Goal: Information Seeking & Learning: Learn about a topic

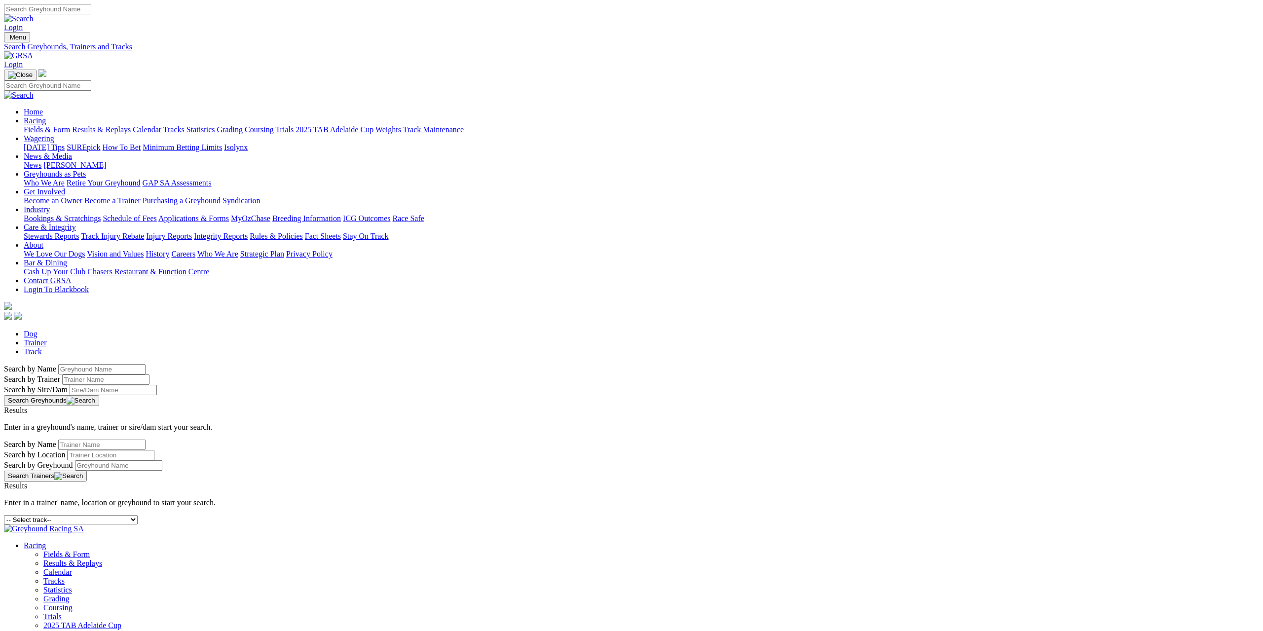
drag, startPoint x: 467, startPoint y: 163, endPoint x: 473, endPoint y: 158, distance: 7.0
click at [468, 515] on div "-- Select track-- [GEOGRAPHIC_DATA] [GEOGRAPHIC_DATA] [GEOGRAPHIC_DATA] [GEOGRA…" at bounding box center [631, 519] width 1255 height 9
click at [138, 515] on select "-- Select track-- [GEOGRAPHIC_DATA] [GEOGRAPHIC_DATA] [GEOGRAPHIC_DATA] [GEOGRA…" at bounding box center [71, 519] width 134 height 9
select select "gawler"
click at [138, 515] on select "-- Select track-- [GEOGRAPHIC_DATA] [GEOGRAPHIC_DATA] [GEOGRAPHIC_DATA] [GEOGRA…" at bounding box center [71, 519] width 134 height 9
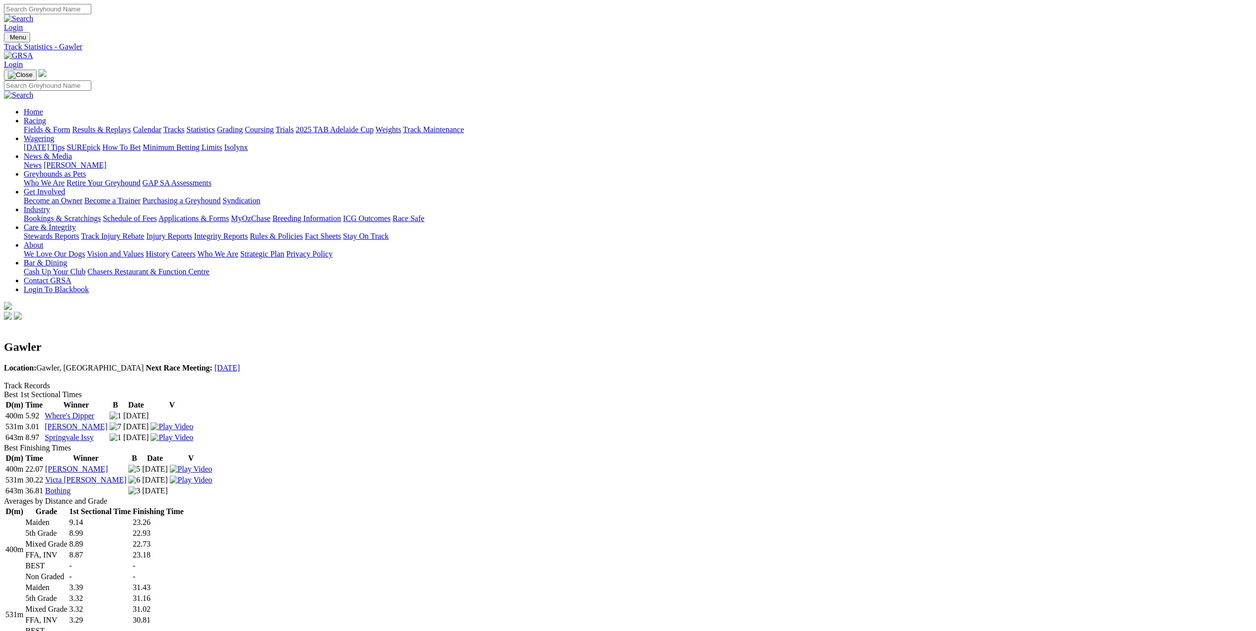
click at [185, 125] on link "Tracks" at bounding box center [173, 129] width 21 height 8
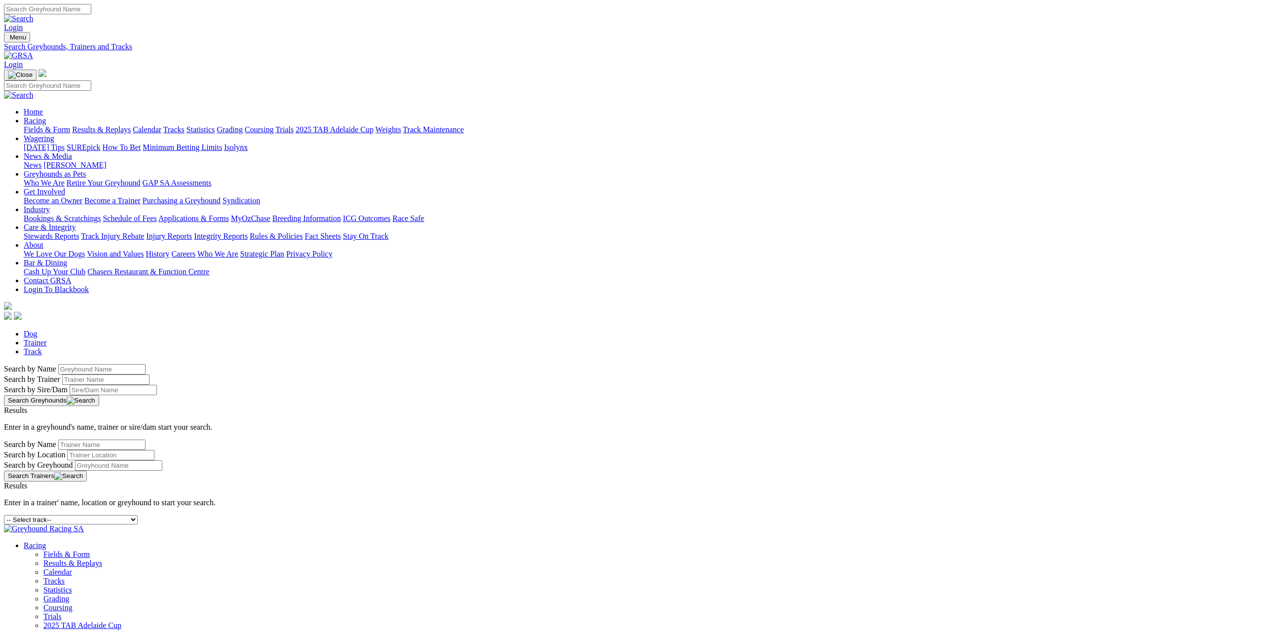
click at [570, 515] on div "-- Select track-- [GEOGRAPHIC_DATA] [GEOGRAPHIC_DATA] [GEOGRAPHIC_DATA] [GEOGRA…" at bounding box center [631, 519] width 1255 height 9
click at [138, 515] on select "-- Select track-- [GEOGRAPHIC_DATA] [GEOGRAPHIC_DATA] [GEOGRAPHIC_DATA] [GEOGRA…" at bounding box center [71, 519] width 134 height 9
click at [138, 515] on select "-- Select track-- Albion Park Angle Park Ballarat Bathurst Bendigo Broken Hill …" at bounding box center [71, 519] width 134 height 9
select select "richmond"
click at [138, 515] on select "-- Select track-- Albion Park Angle Park Ballarat Bathurst Bendigo Broken Hill …" at bounding box center [71, 519] width 134 height 9
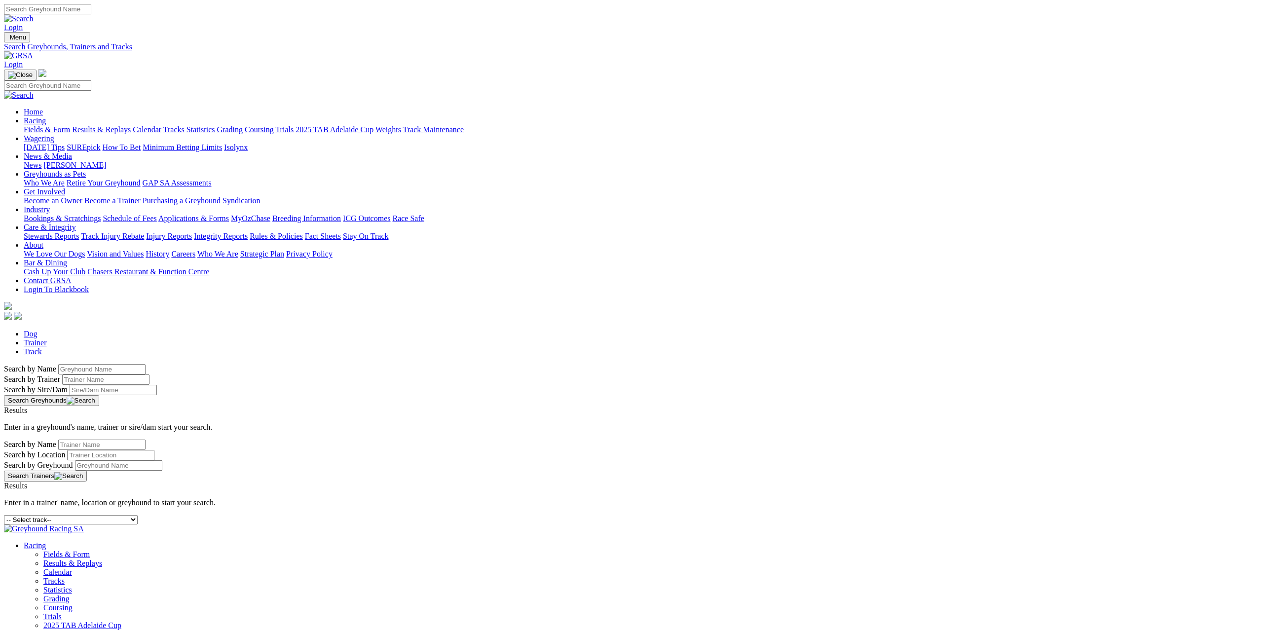
click at [138, 515] on select "-- Select track-- [GEOGRAPHIC_DATA] [GEOGRAPHIC_DATA] [GEOGRAPHIC_DATA] [GEOGRA…" at bounding box center [71, 519] width 134 height 9
select select "grafton"
click at [138, 515] on select "-- Select track-- [GEOGRAPHIC_DATA] [GEOGRAPHIC_DATA] [GEOGRAPHIC_DATA] [GEOGRA…" at bounding box center [71, 519] width 134 height 9
click at [469, 515] on div "-- Select track-- [GEOGRAPHIC_DATA] [GEOGRAPHIC_DATA] [GEOGRAPHIC_DATA] [GEOGRA…" at bounding box center [631, 519] width 1255 height 9
click at [138, 515] on select "-- Select track-- Albion Park Angle Park Ballarat Bathurst Bendigo Broken Hill …" at bounding box center [71, 519] width 134 height 9
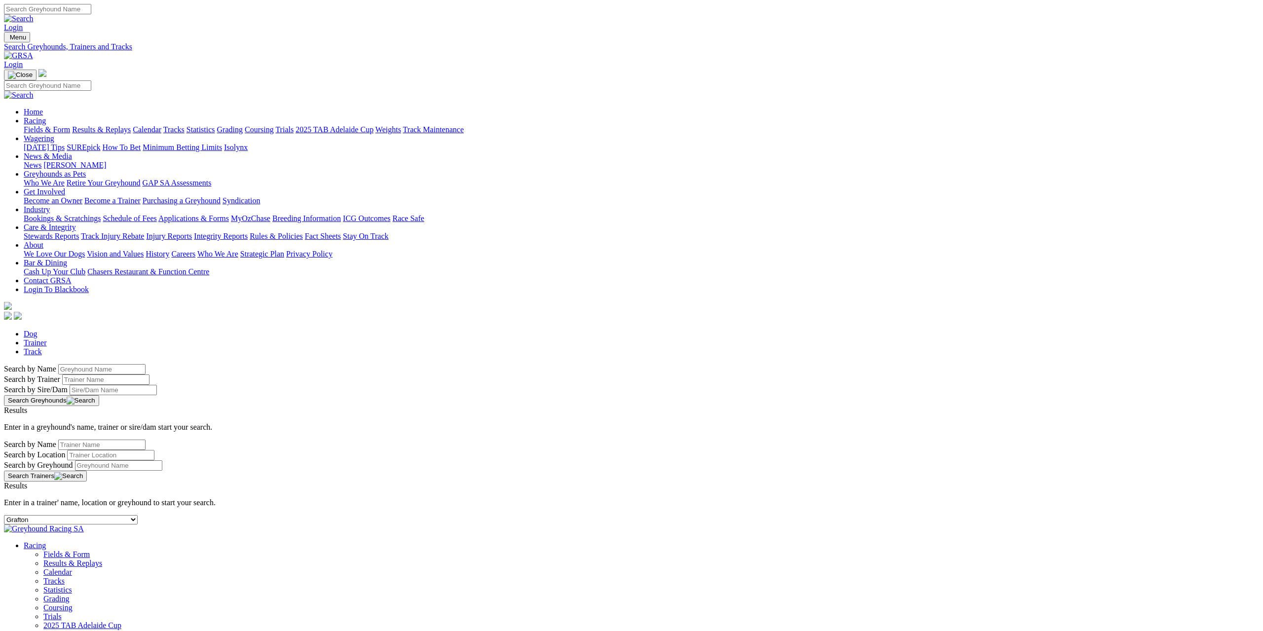
select select "richmond-straight"
click at [138, 515] on select "-- Select track-- Albion Park Angle Park Ballarat Bathurst Bendigo Broken Hill …" at bounding box center [71, 519] width 134 height 9
select select "ladbrokes-q-straight"
click at [138, 515] on select "-- Select track-- Albion Park Angle Park Ballarat Bathurst Bendigo Broken Hill …" at bounding box center [71, 519] width 134 height 9
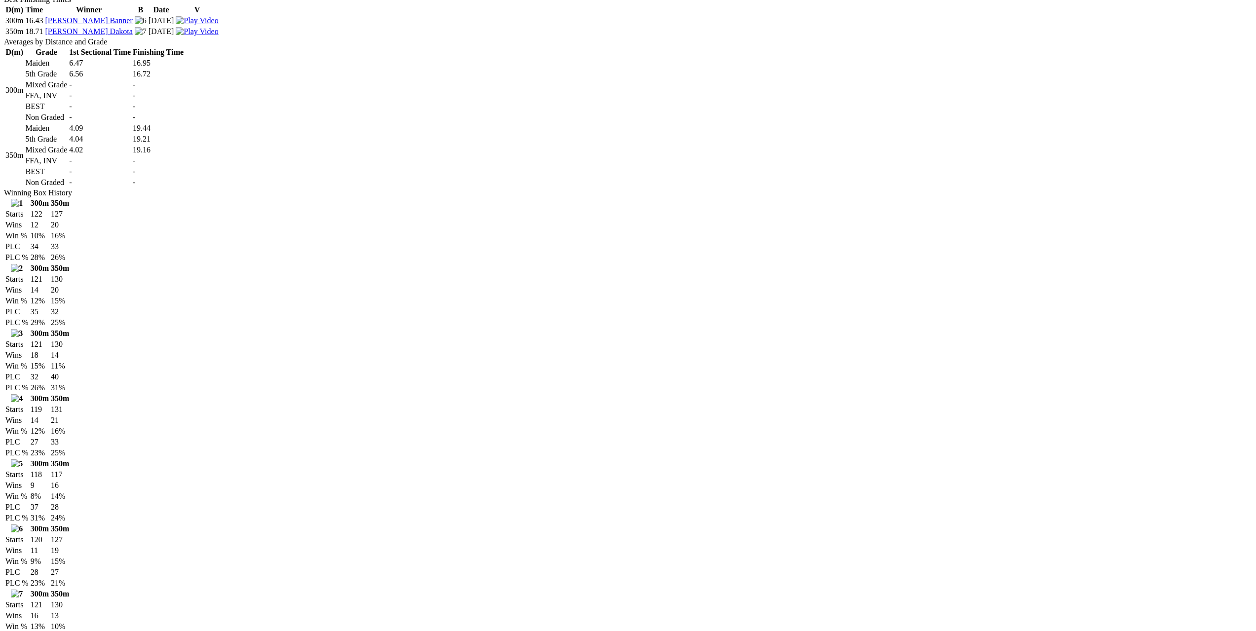
scroll to position [444, 0]
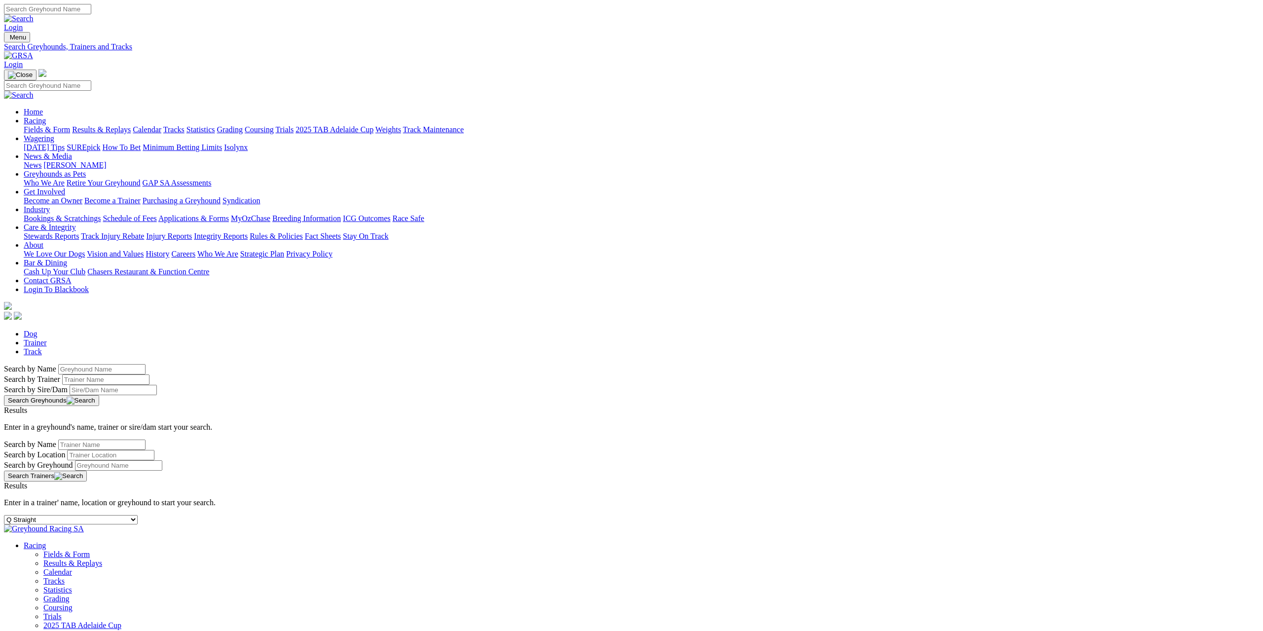
click at [448, 515] on div "-- Select track-- [GEOGRAPHIC_DATA] [GEOGRAPHIC_DATA] [GEOGRAPHIC_DATA] [GEOGRA…" at bounding box center [631, 519] width 1255 height 9
select select "[GEOGRAPHIC_DATA]"
click at [138, 515] on select "-- Select track-- [GEOGRAPHIC_DATA] [GEOGRAPHIC_DATA] [GEOGRAPHIC_DATA] [GEOGRA…" at bounding box center [71, 519] width 134 height 9
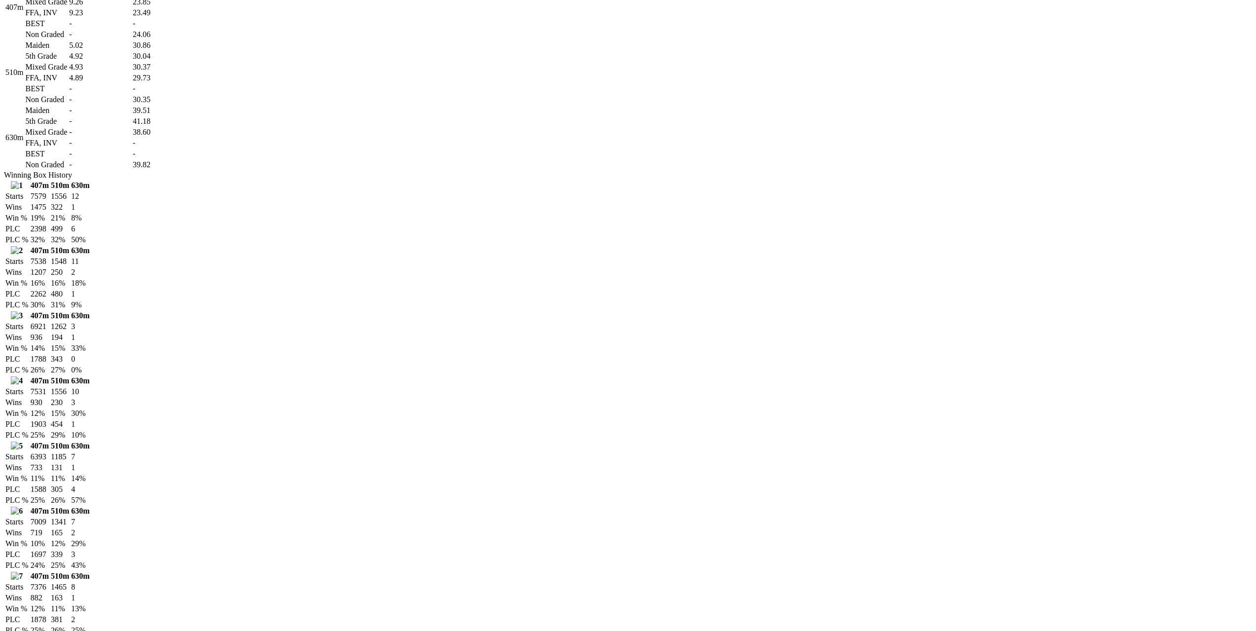
scroll to position [296, 0]
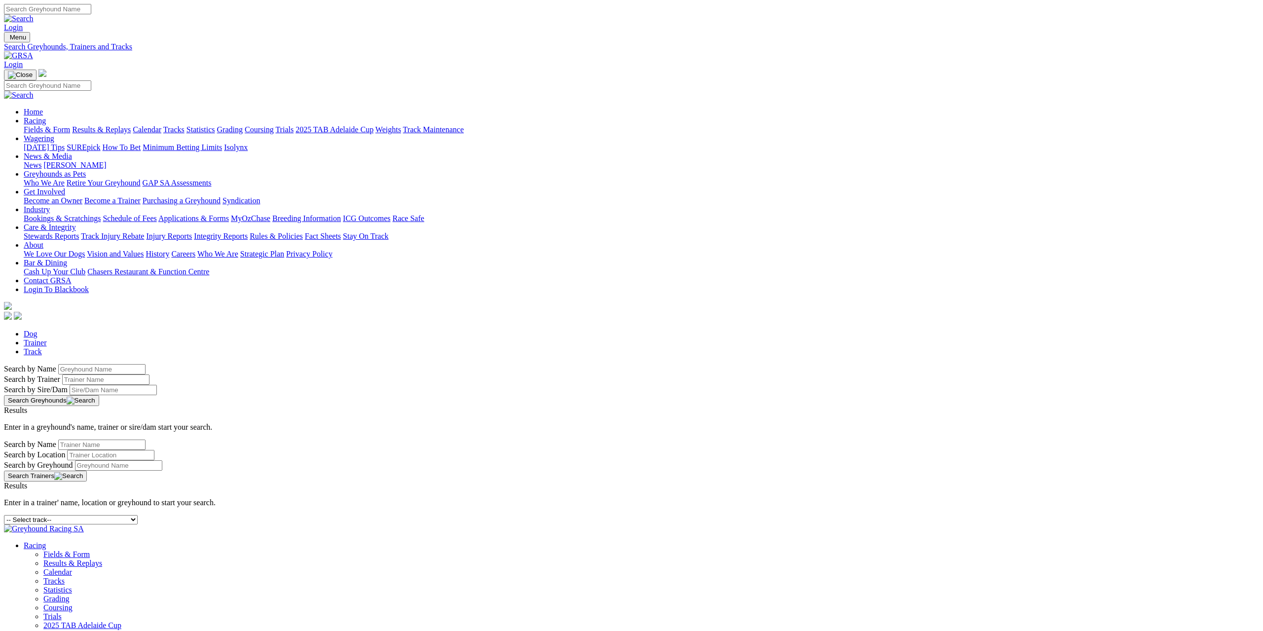
click at [138, 515] on select "-- Select track-- Albion Park Angle Park Ballarat Bathurst Bendigo Broken Hill …" at bounding box center [71, 519] width 134 height 9
select select "sandown"
click at [138, 515] on select "-- Select track-- Albion Park Angle Park Ballarat Bathurst Bendigo Broken Hill …" at bounding box center [71, 519] width 134 height 9
click at [138, 515] on select "-- Select track-- [GEOGRAPHIC_DATA] [GEOGRAPHIC_DATA] [GEOGRAPHIC_DATA] [GEOGRA…" at bounding box center [71, 519] width 134 height 9
click at [408, 515] on div "-- Select track-- [GEOGRAPHIC_DATA] [GEOGRAPHIC_DATA] [GEOGRAPHIC_DATA] [GEOGRA…" at bounding box center [631, 519] width 1255 height 9
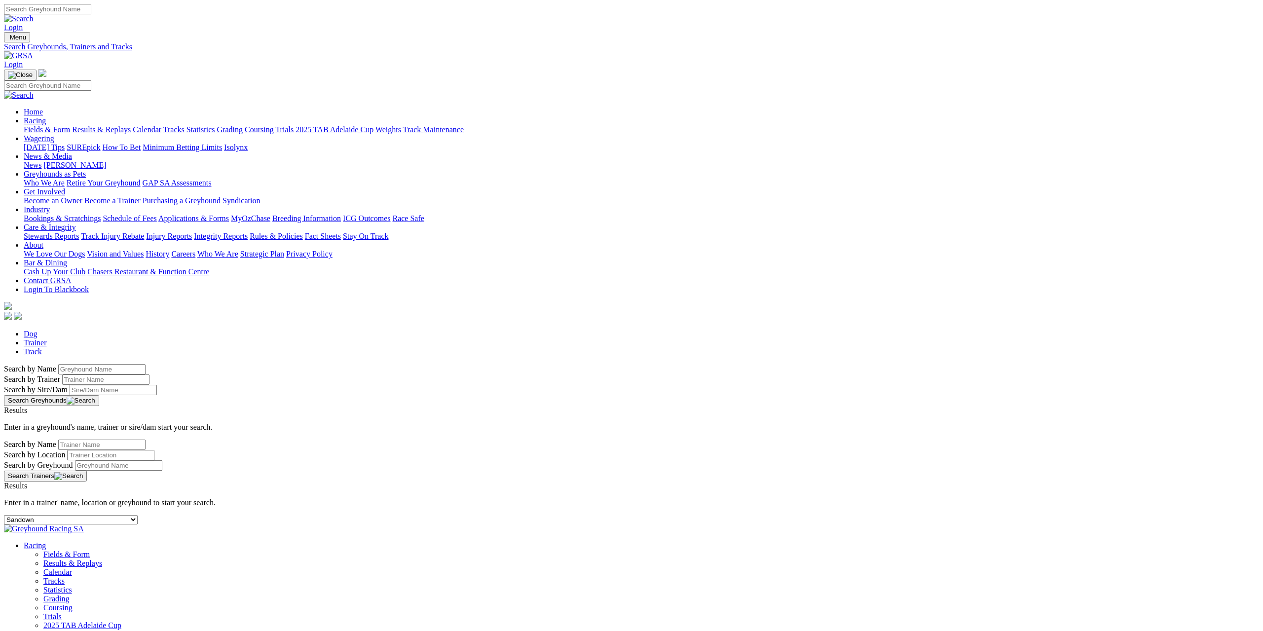
click at [138, 515] on select "-- Select track-- [GEOGRAPHIC_DATA] [GEOGRAPHIC_DATA] [GEOGRAPHIC_DATA] [GEOGRA…" at bounding box center [71, 519] width 134 height 9
select select "sale"
click at [138, 515] on select "-- Select track-- Albion Park Angle Park Ballarat Bathurst Bendigo Broken Hill …" at bounding box center [71, 519] width 134 height 9
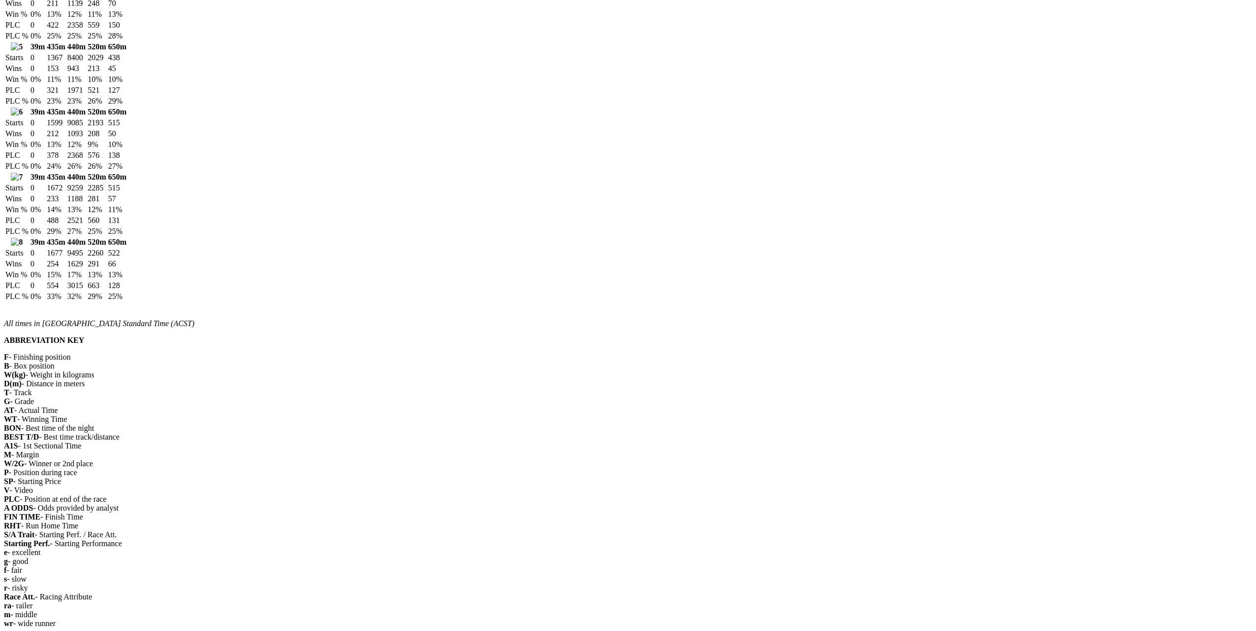
scroll to position [1135, 0]
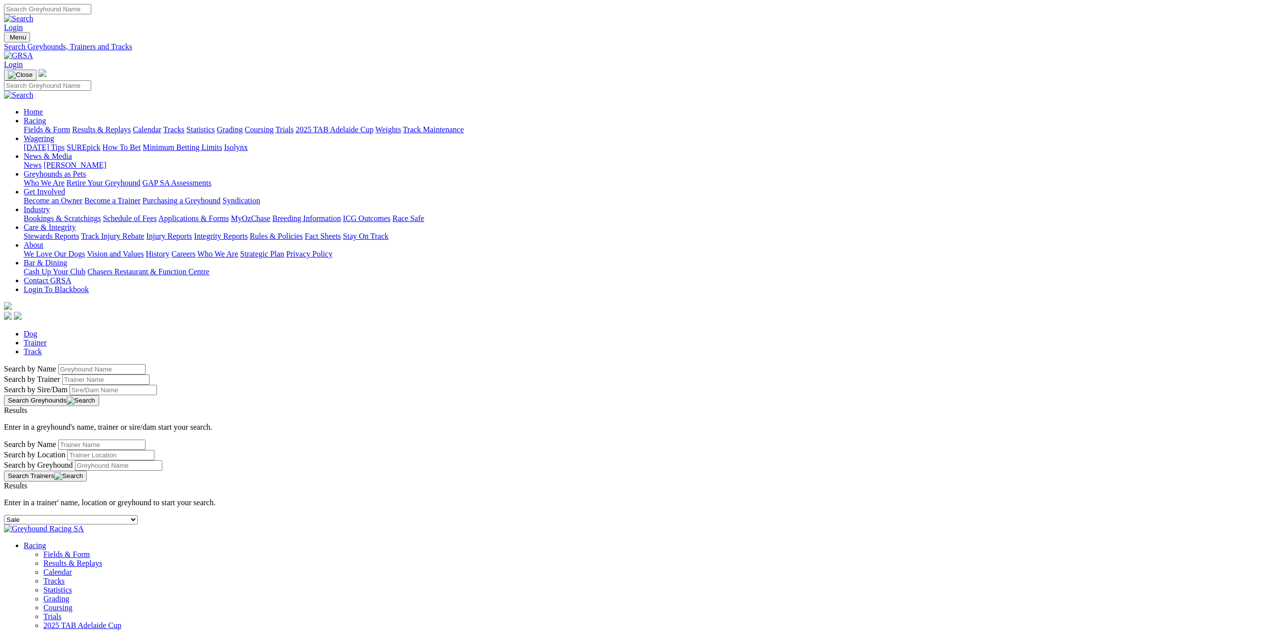
click at [403, 515] on div "-- Select track-- Albion Park Angle Park Ballarat Bathurst Bendigo Broken Hill …" at bounding box center [631, 519] width 1255 height 9
click at [138, 515] on select "-- Select track-- Albion Park Angle Park Ballarat Bathurst Bendigo Broken Hill …" at bounding box center [71, 519] width 134 height 9
select select "richmond"
click at [138, 515] on select "-- Select track-- Albion Park Angle Park Ballarat Bathurst Bendigo Broken Hill …" at bounding box center [71, 519] width 134 height 9
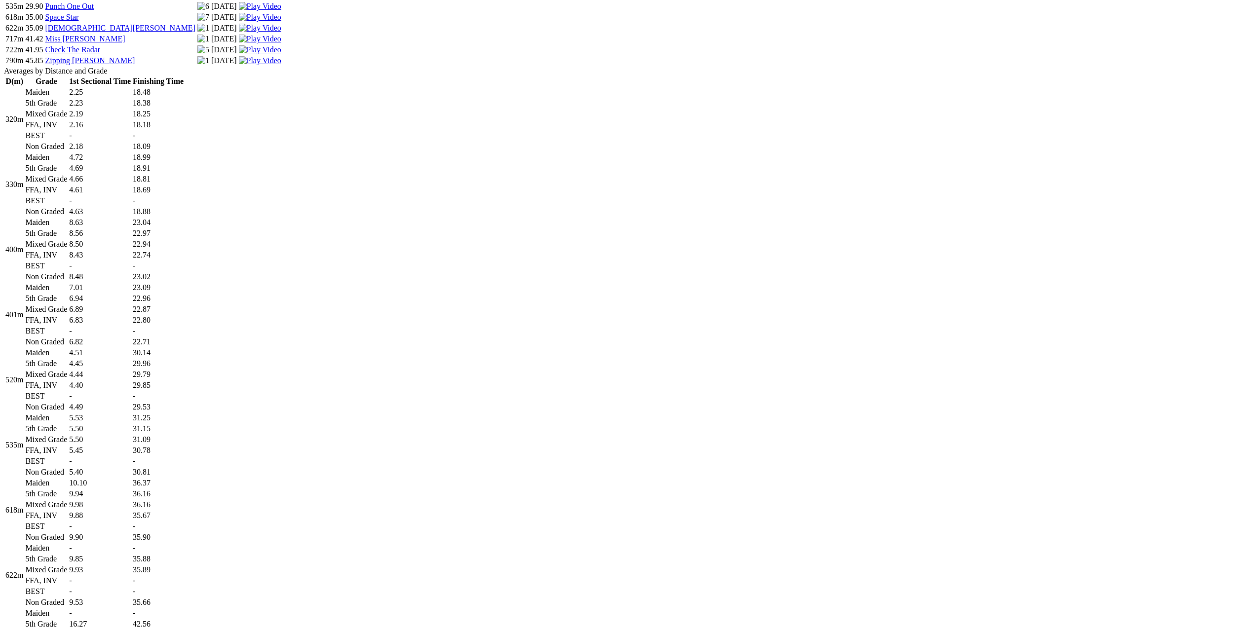
scroll to position [592, 0]
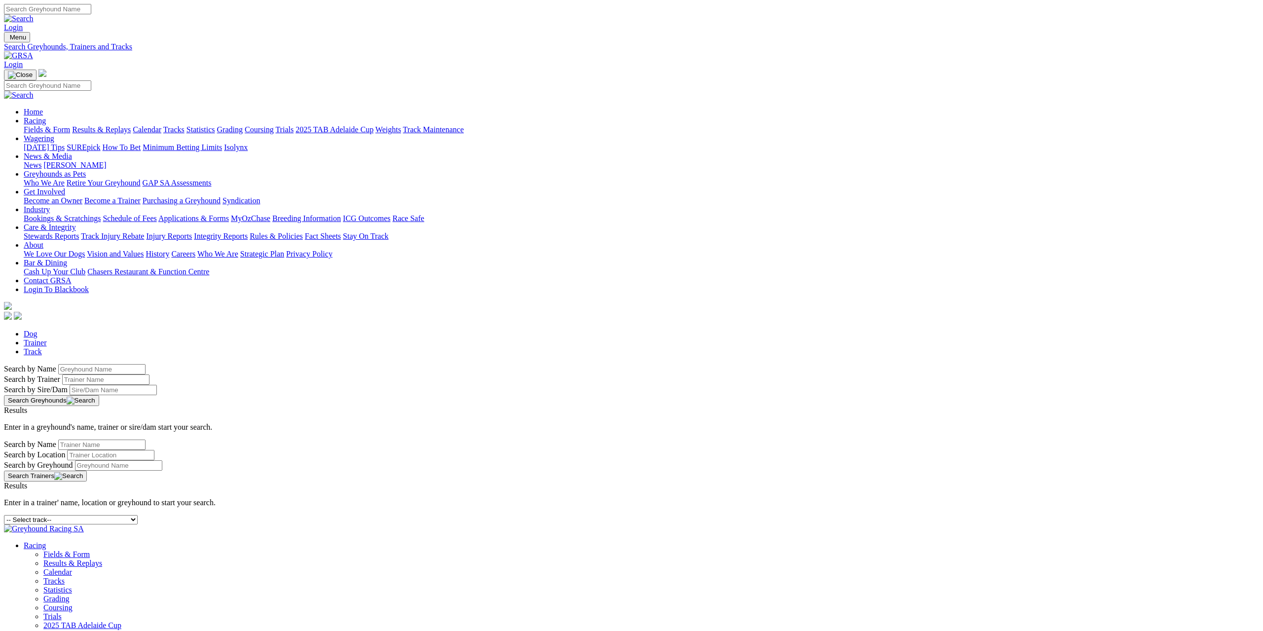
click at [138, 515] on select "-- Select track-- Albion Park Angle Park Ballarat Bathurst Bendigo Broken Hill …" at bounding box center [71, 519] width 134 height 9
select select "gawler"
click at [138, 515] on select "-- Select track-- Albion Park Angle Park Ballarat Bathurst Bendigo Broken Hill …" at bounding box center [71, 519] width 134 height 9
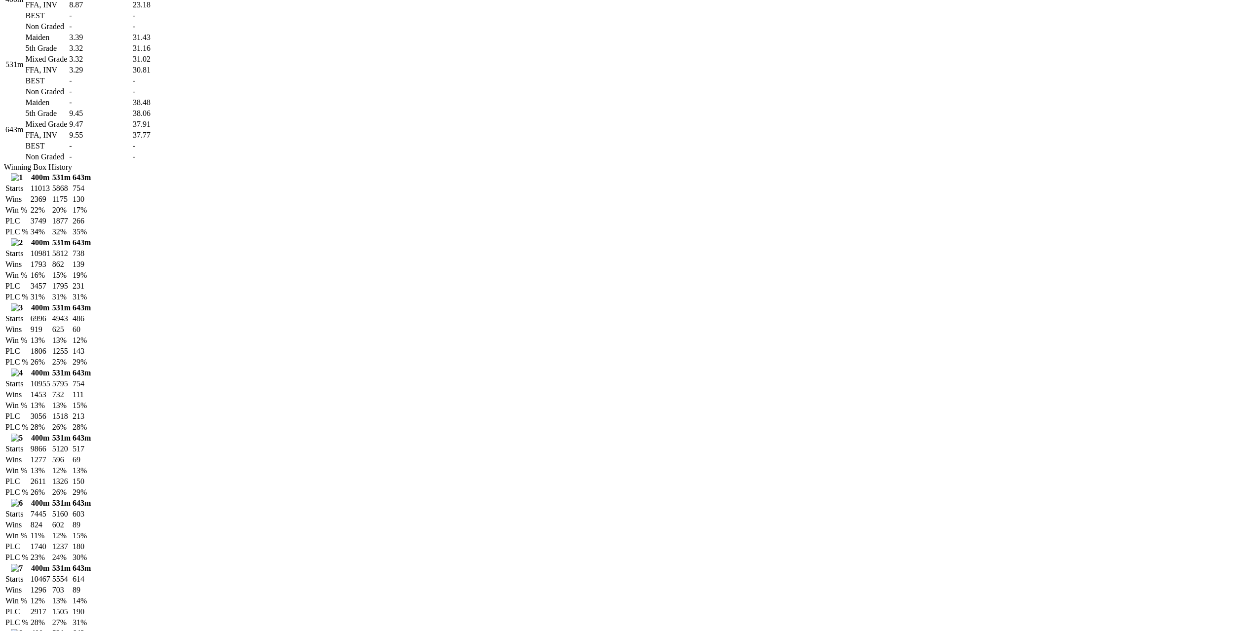
scroll to position [543, 0]
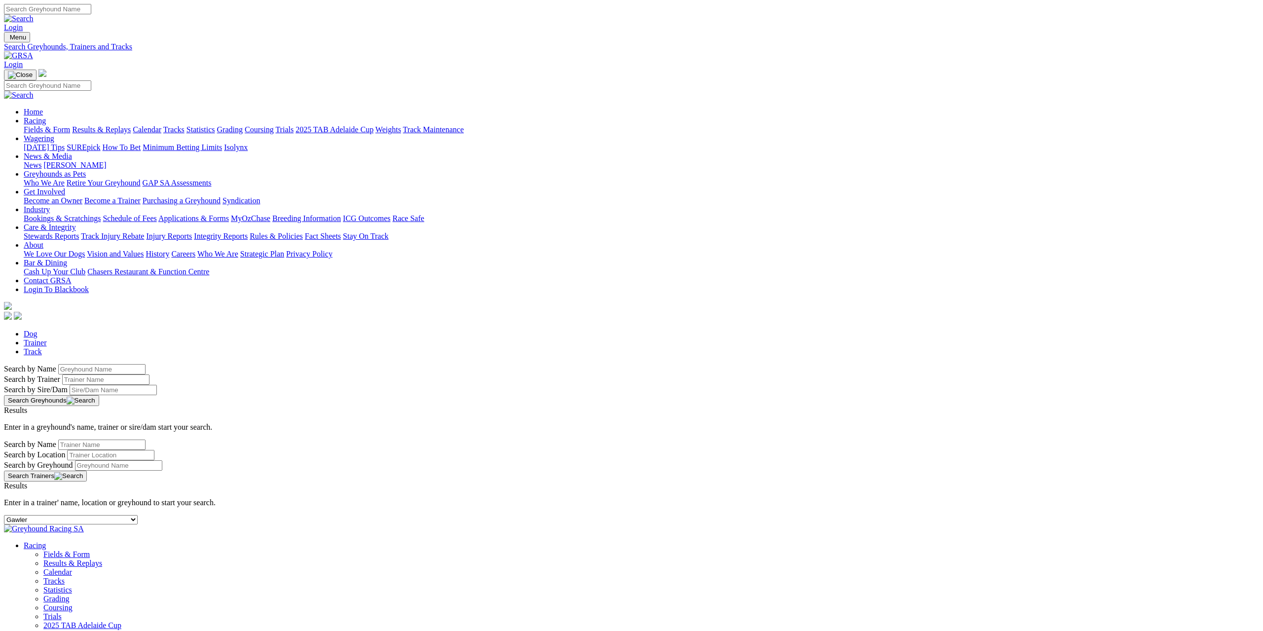
drag, startPoint x: 431, startPoint y: 158, endPoint x: 426, endPoint y: 160, distance: 5.8
click at [138, 515] on select "-- Select track-- Albion Park Angle Park Ballarat Bathurst Bendigo Broken Hill …" at bounding box center [71, 519] width 134 height 9
select select "grafton"
click at [138, 515] on select "-- Select track-- Albion Park Angle Park Ballarat Bathurst Bendigo Broken Hill …" at bounding box center [71, 519] width 134 height 9
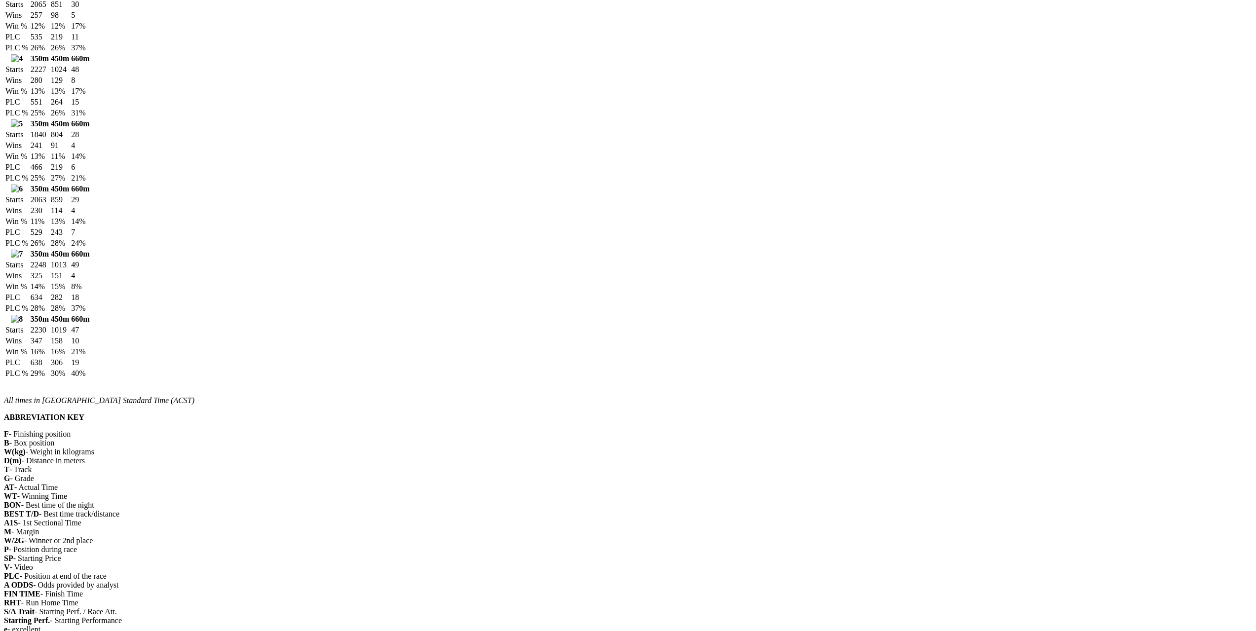
scroll to position [888, 0]
